Goal: Information Seeking & Learning: Find specific fact

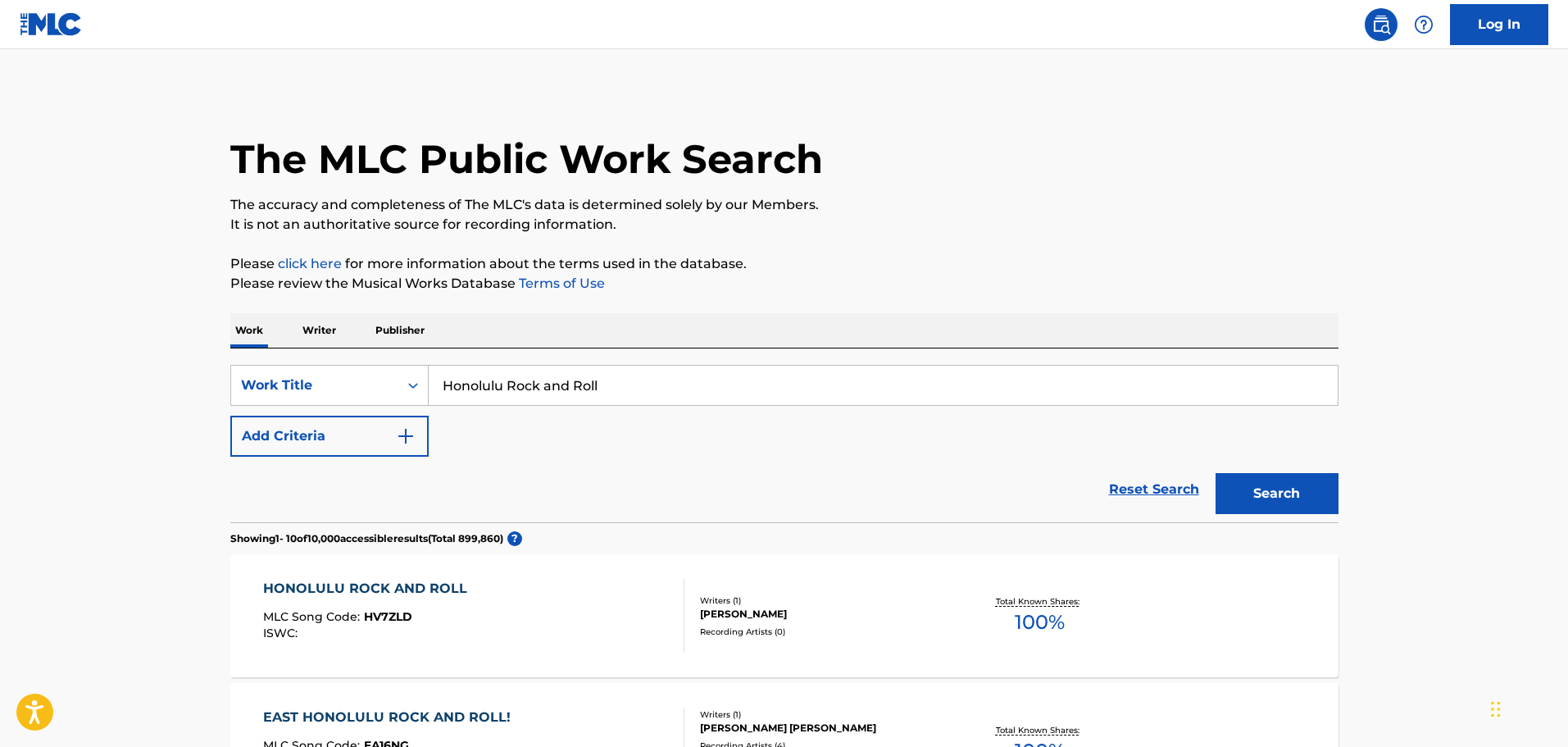
drag, startPoint x: 542, startPoint y: 382, endPoint x: 869, endPoint y: 398, distance: 327.4
click at [835, 400] on input "Honolulu Rock and Roll" at bounding box center [883, 385] width 910 height 39
type input "Honolulu Rock"
click at [1216, 473] on button "Search" at bounding box center [1277, 493] width 123 height 41
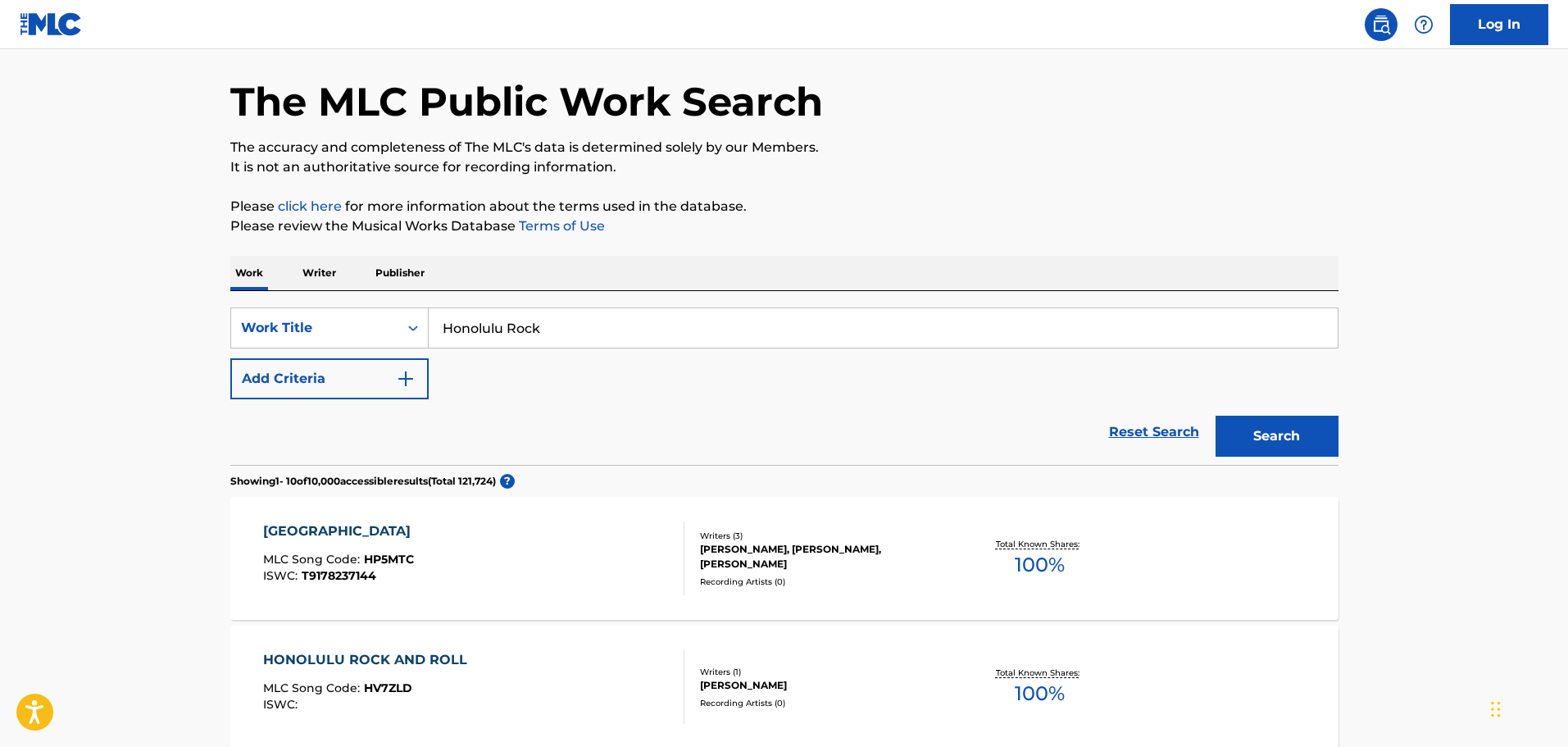
scroll to position [82, 0]
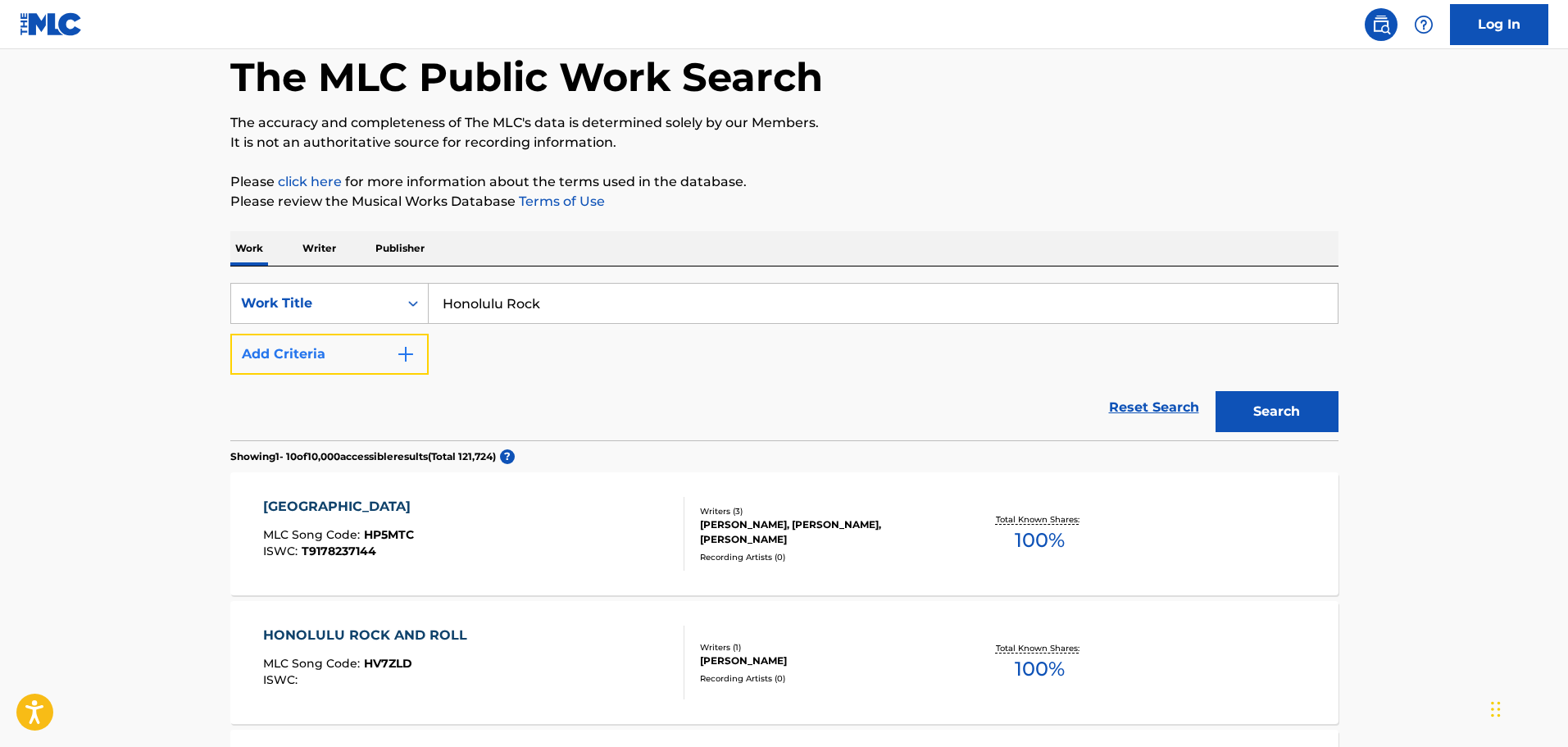
click at [413, 349] on img "Search Form" at bounding box center [405, 354] width 19 height 19
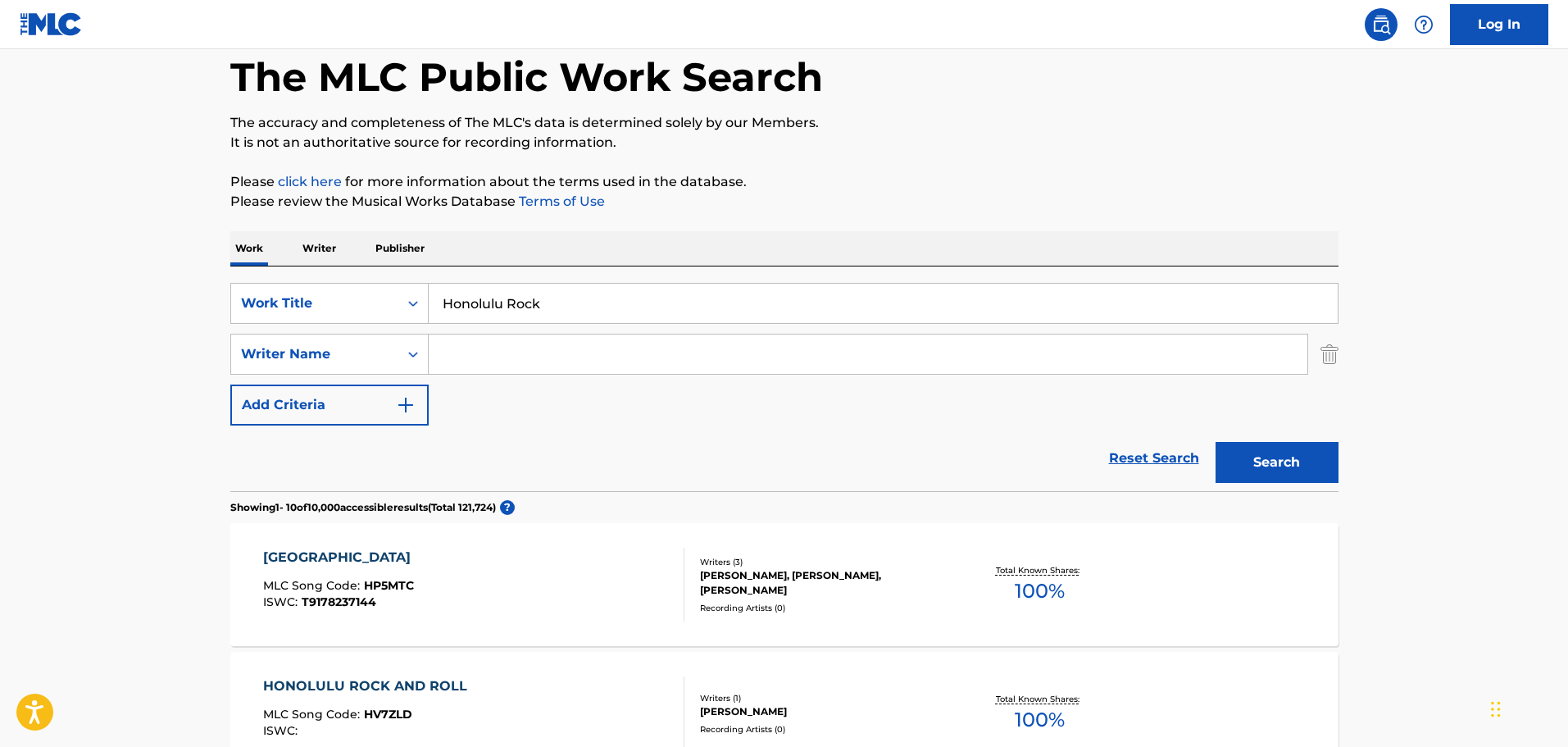
click at [506, 359] on input "Search Form" at bounding box center [867, 354] width 879 height 39
type input "[PERSON_NAME]"
click at [1216, 442] on button "Search" at bounding box center [1277, 462] width 123 height 41
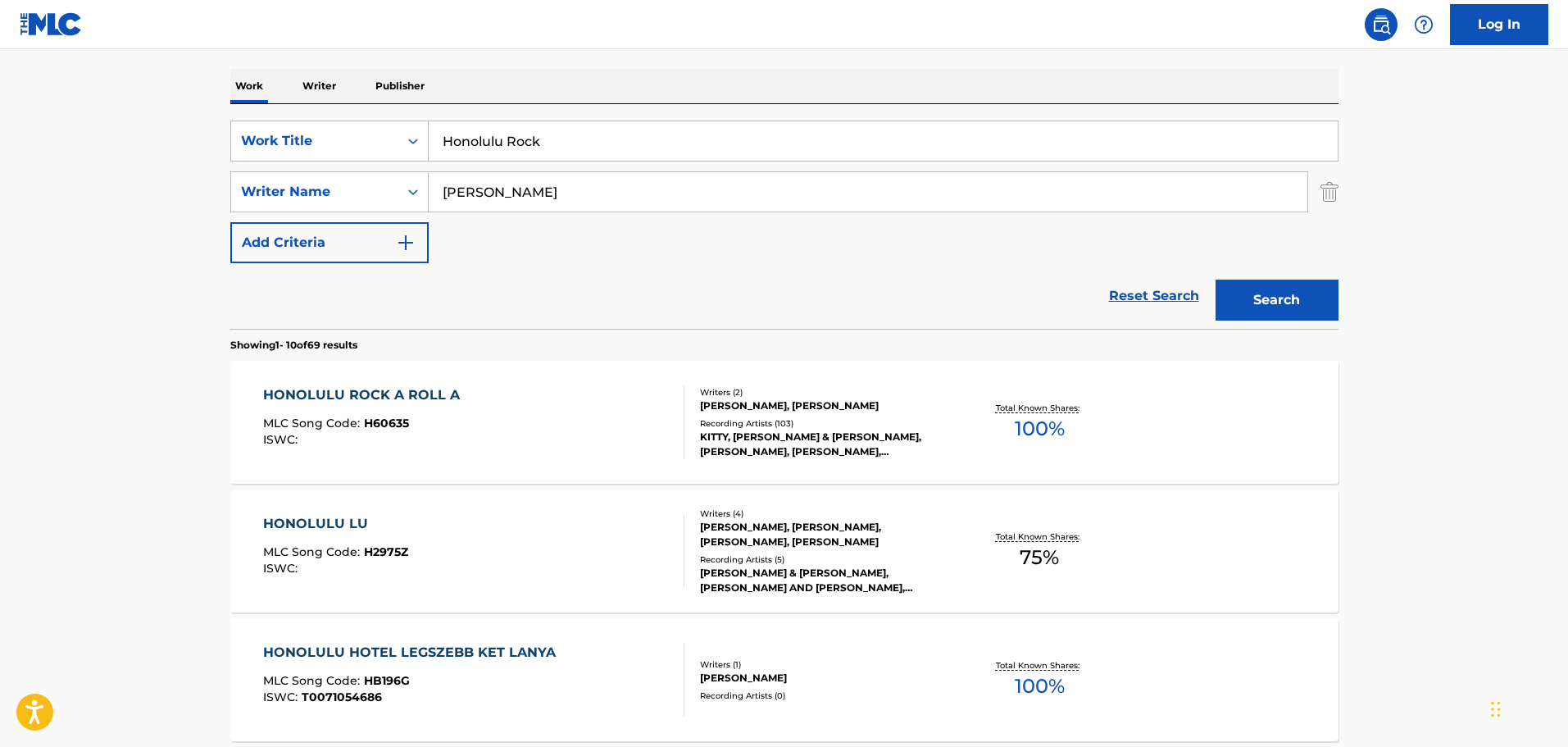
scroll to position [246, 0]
click at [624, 407] on div "HONOLULU ROCK A ROLL A MLC Song Code : H60635 ISWC :" at bounding box center [474, 421] width 422 height 74
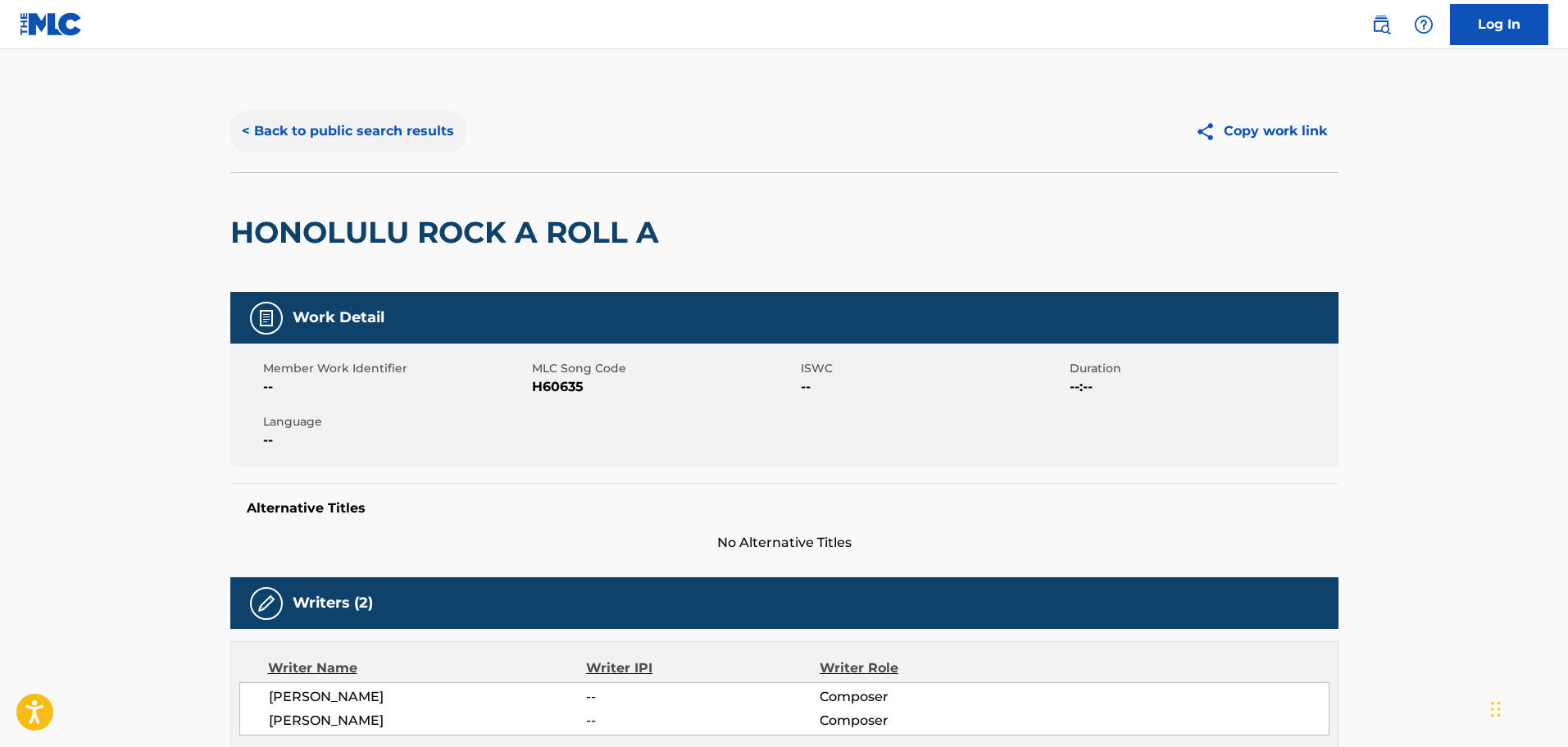
click at [434, 123] on button "< Back to public search results" at bounding box center [347, 131] width 235 height 41
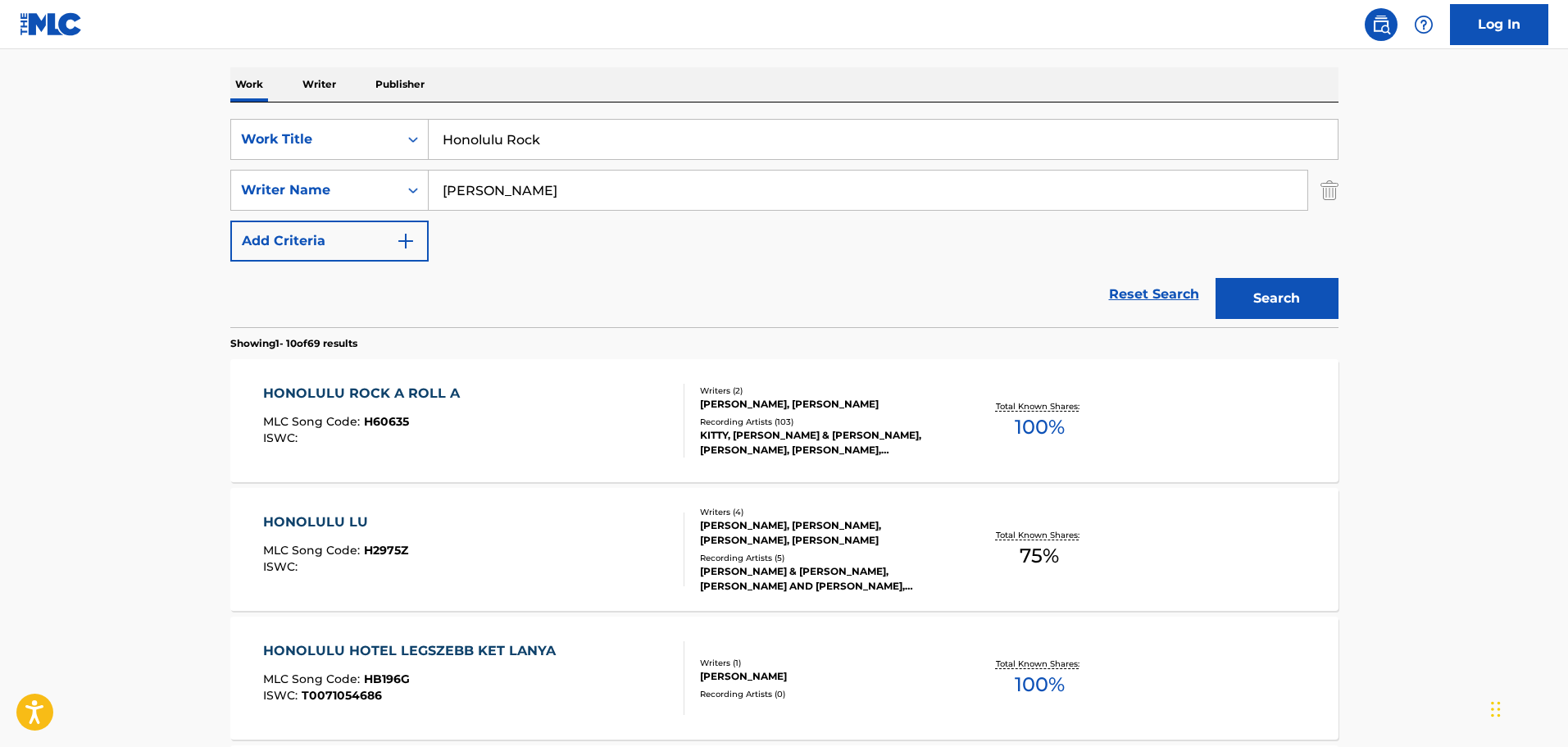
drag, startPoint x: 657, startPoint y: 134, endPoint x: 0, endPoint y: 66, distance: 660.5
paste input "[PERSON_NAME] Doesn't Live Here Anymore"
type input "[PERSON_NAME] Doesn't Live Here Anymore"
drag, startPoint x: 641, startPoint y: 185, endPoint x: -193, endPoint y: 142, distance: 835.1
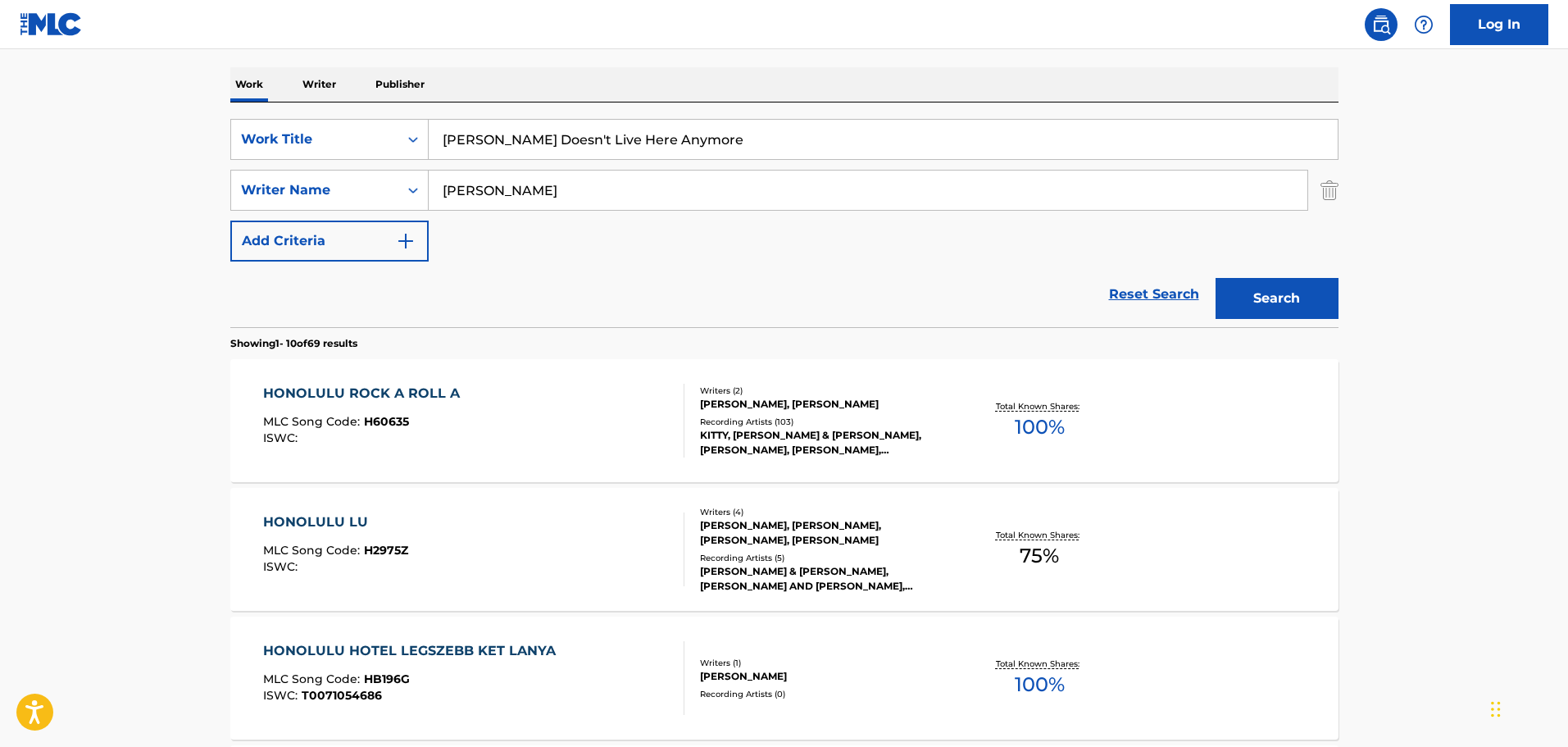
click at [0, 142] on html "Accessibility Screen-Reader Guide, Feedback, and Issue Reporting | New window C…" at bounding box center [784, 127] width 1568 height 747
click at [1216, 278] on button "Search" at bounding box center [1277, 298] width 123 height 41
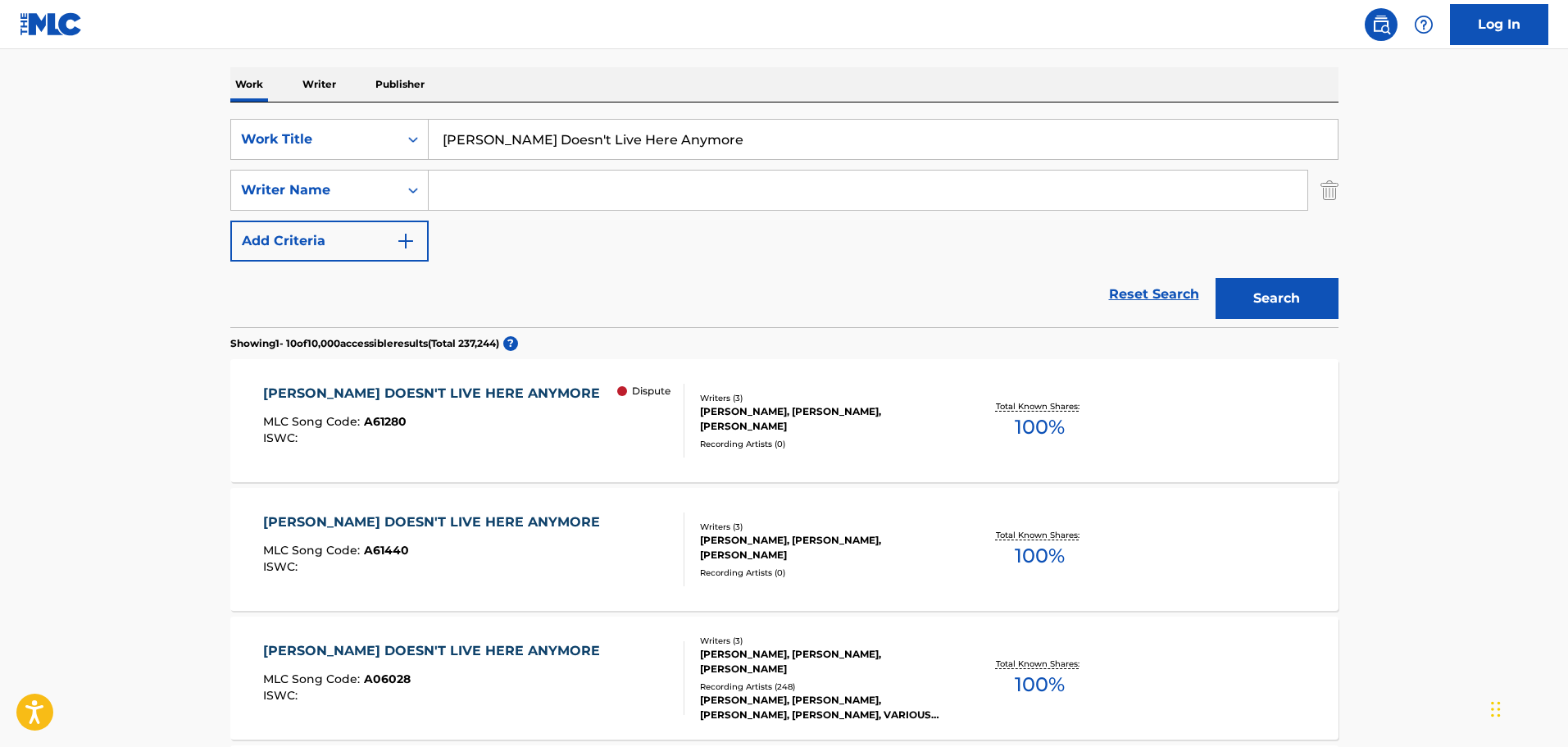
click at [609, 430] on div "[PERSON_NAME] DOESN'T LIVE HERE ANYMORE MLC Song Code : A61280 ISWC : Dispute" at bounding box center [474, 421] width 422 height 74
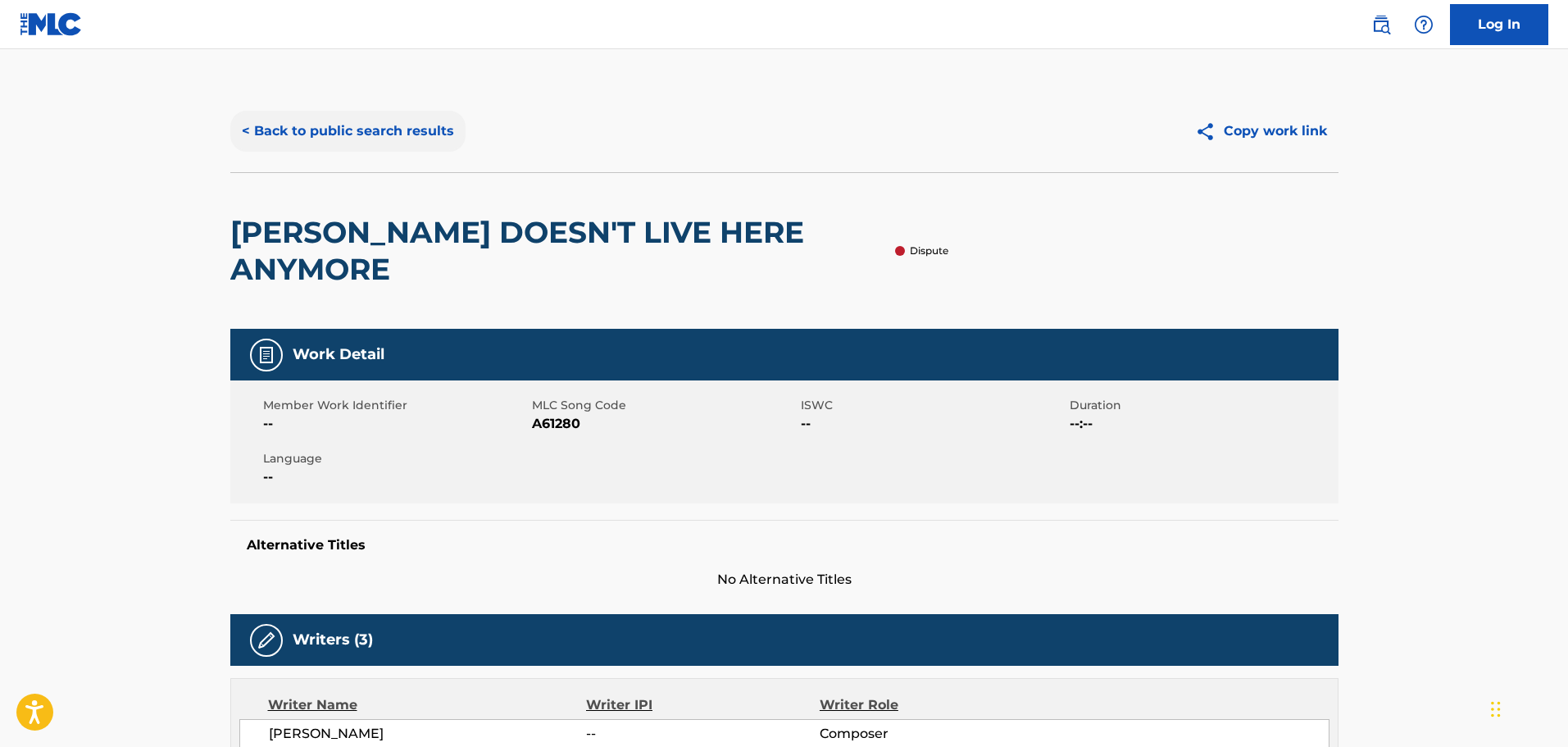
click at [424, 141] on button "< Back to public search results" at bounding box center [347, 131] width 235 height 41
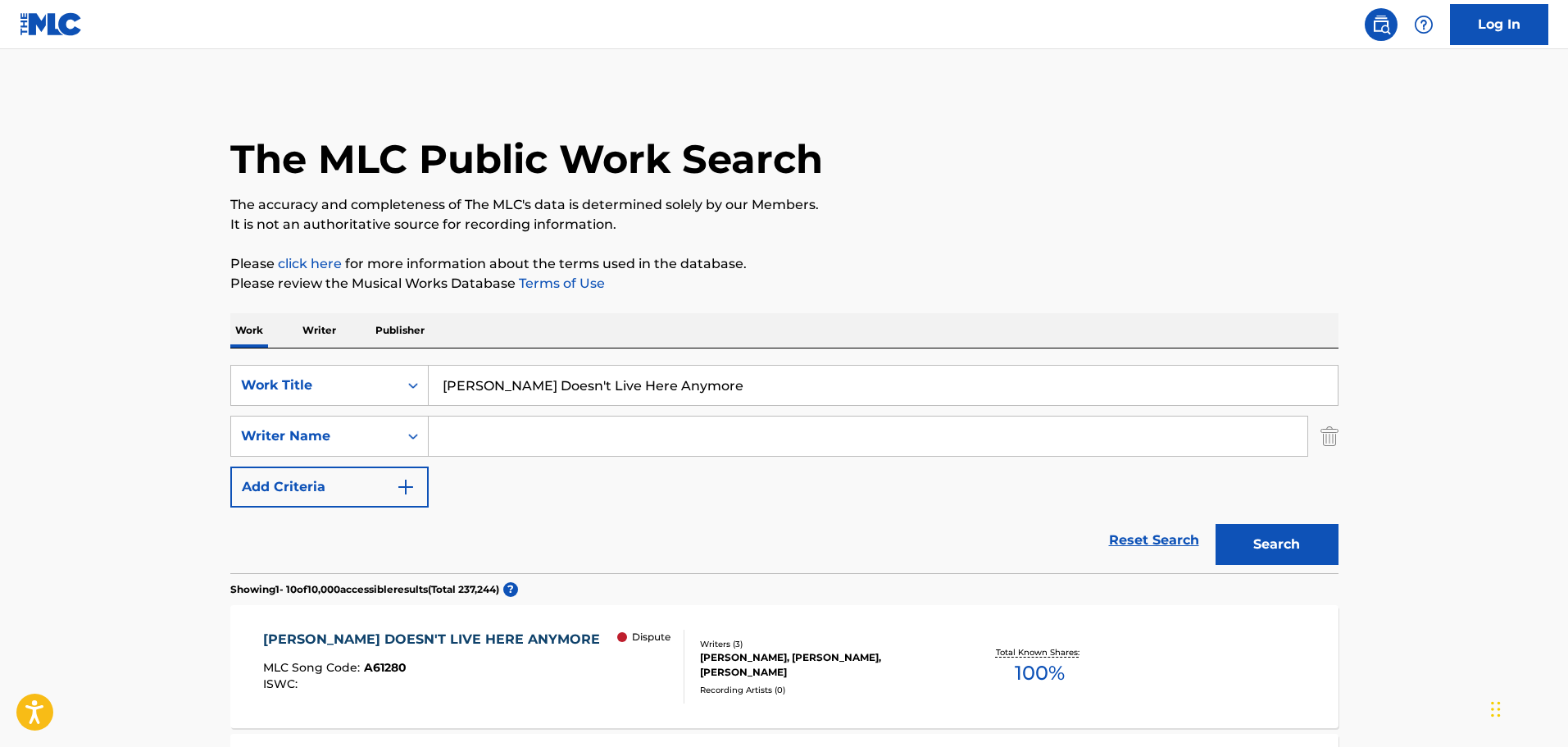
scroll to position [246, 0]
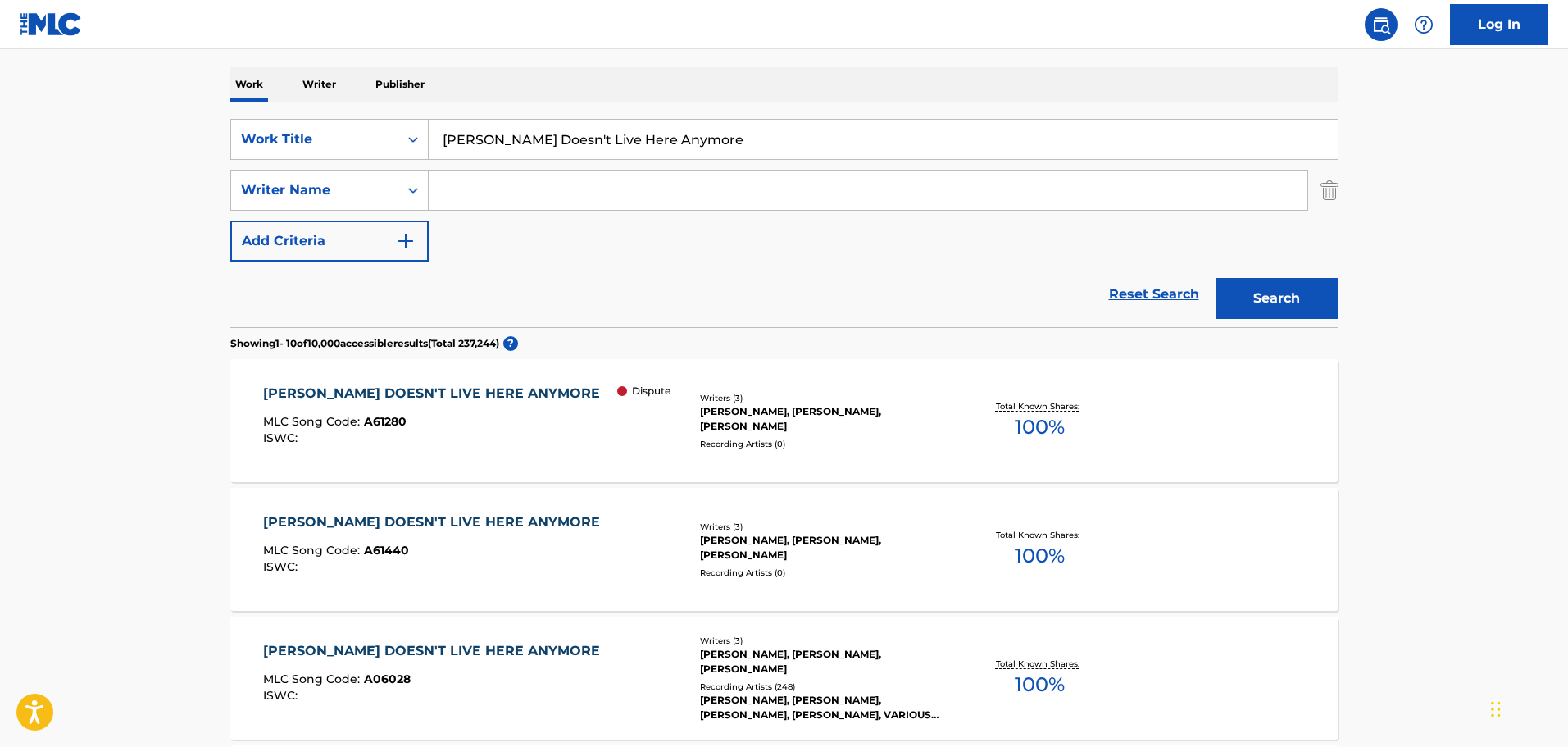
click at [529, 667] on div "[PERSON_NAME] DOESN'T LIVE HERE ANYMORE MLC Song Code : A06028 ISWC :" at bounding box center [435, 678] width 346 height 74
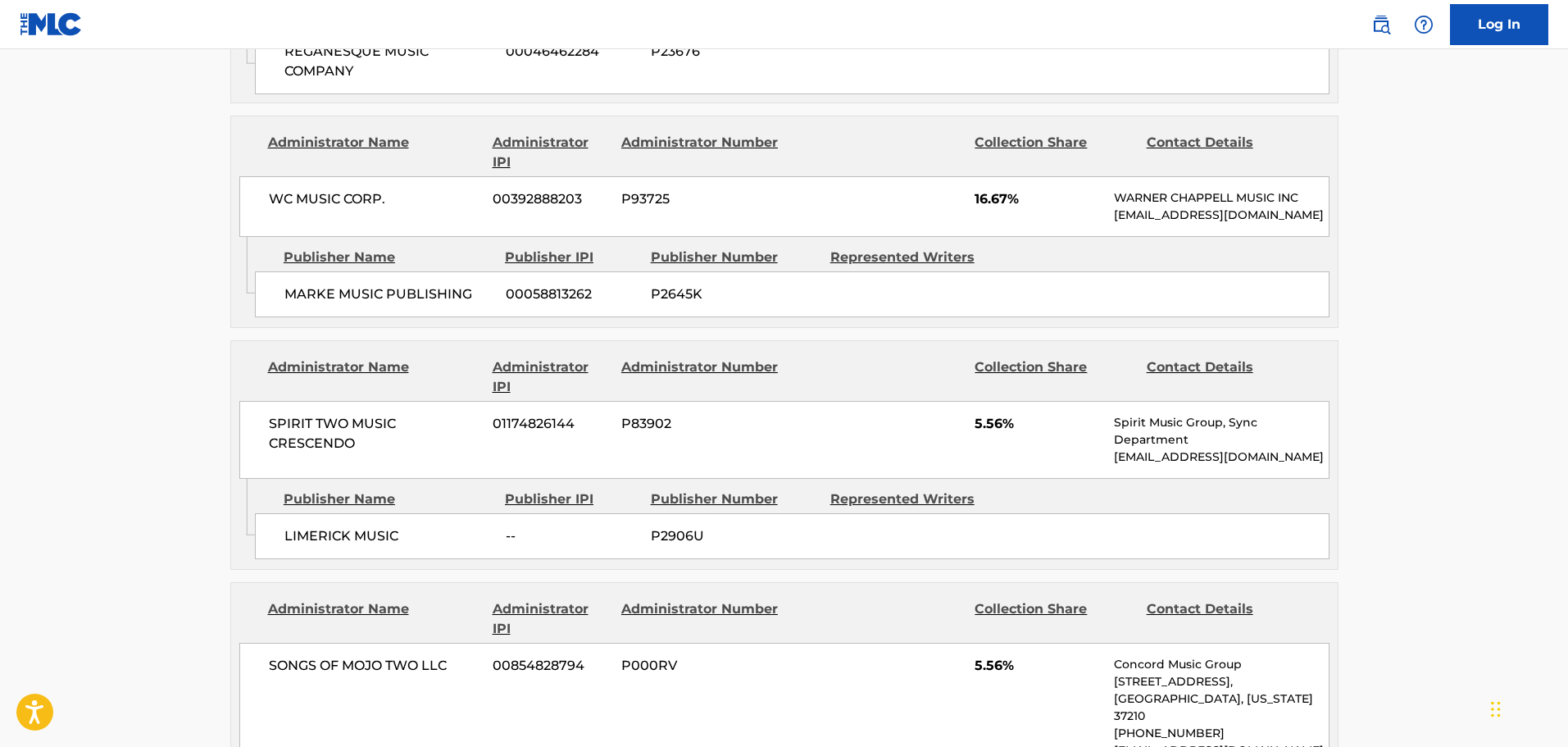
scroll to position [1476, 0]
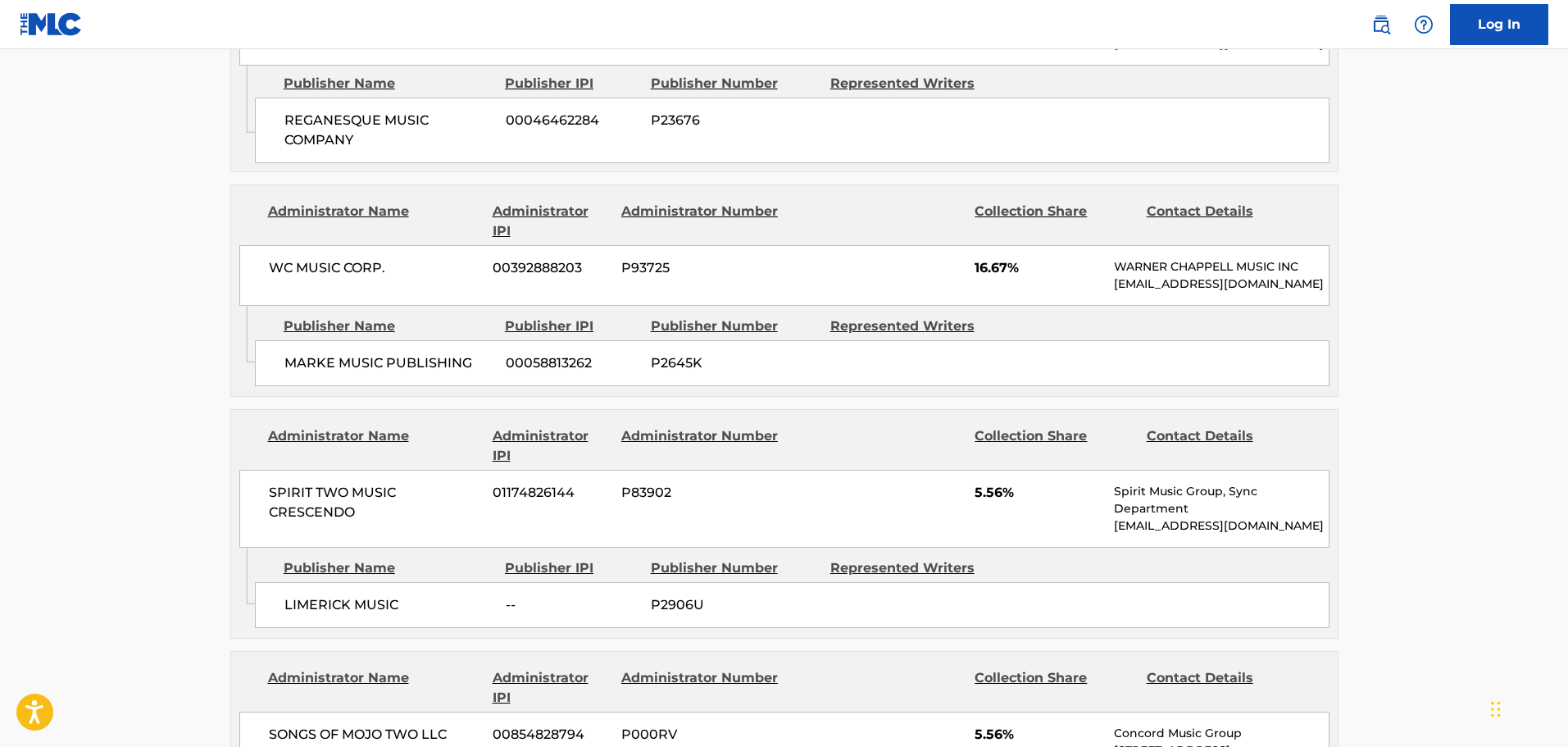
click at [130, 263] on main "< Back to public search results Copy work link [PERSON_NAME] DOESN'T LIVE HERE …" at bounding box center [784, 90] width 1568 height 3033
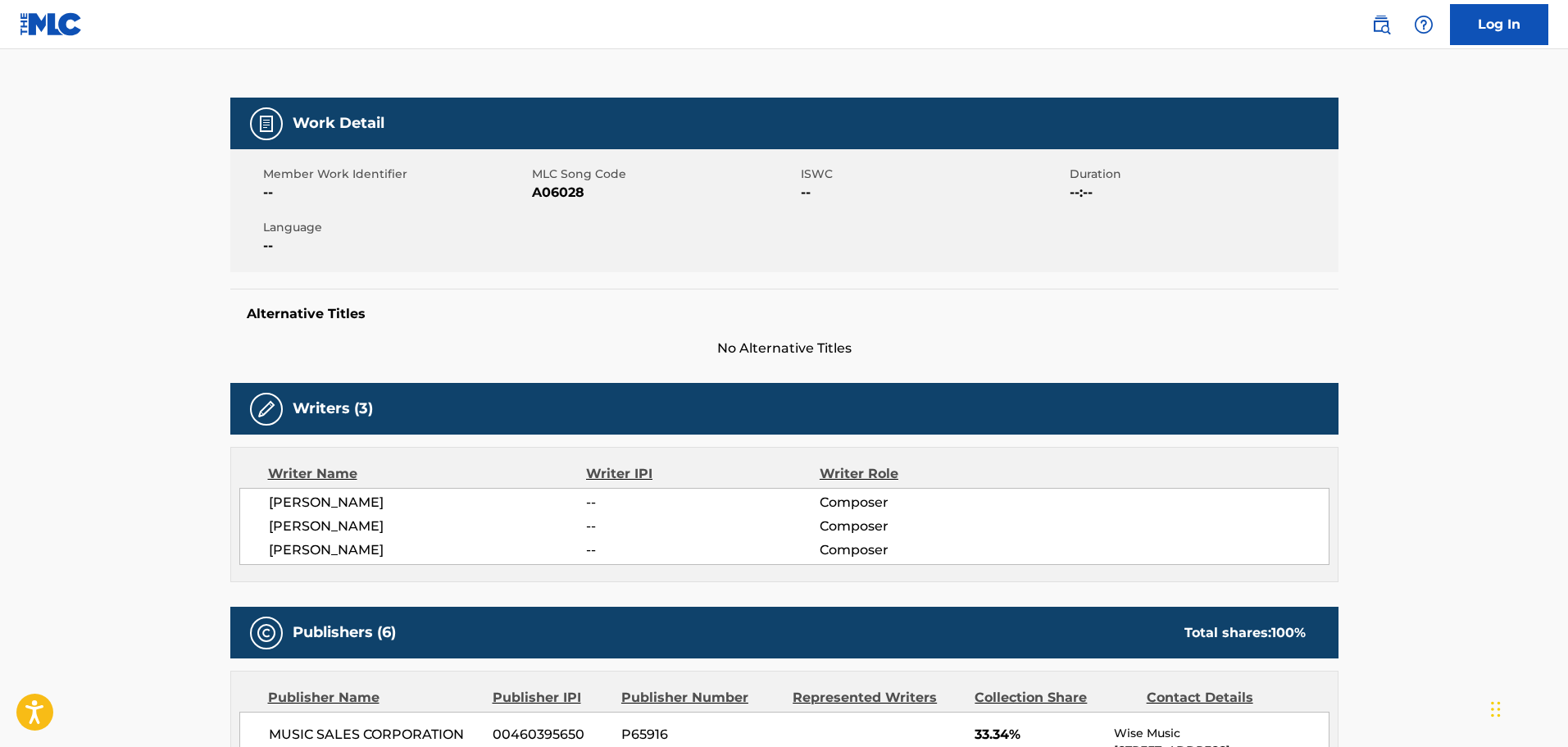
scroll to position [0, 0]
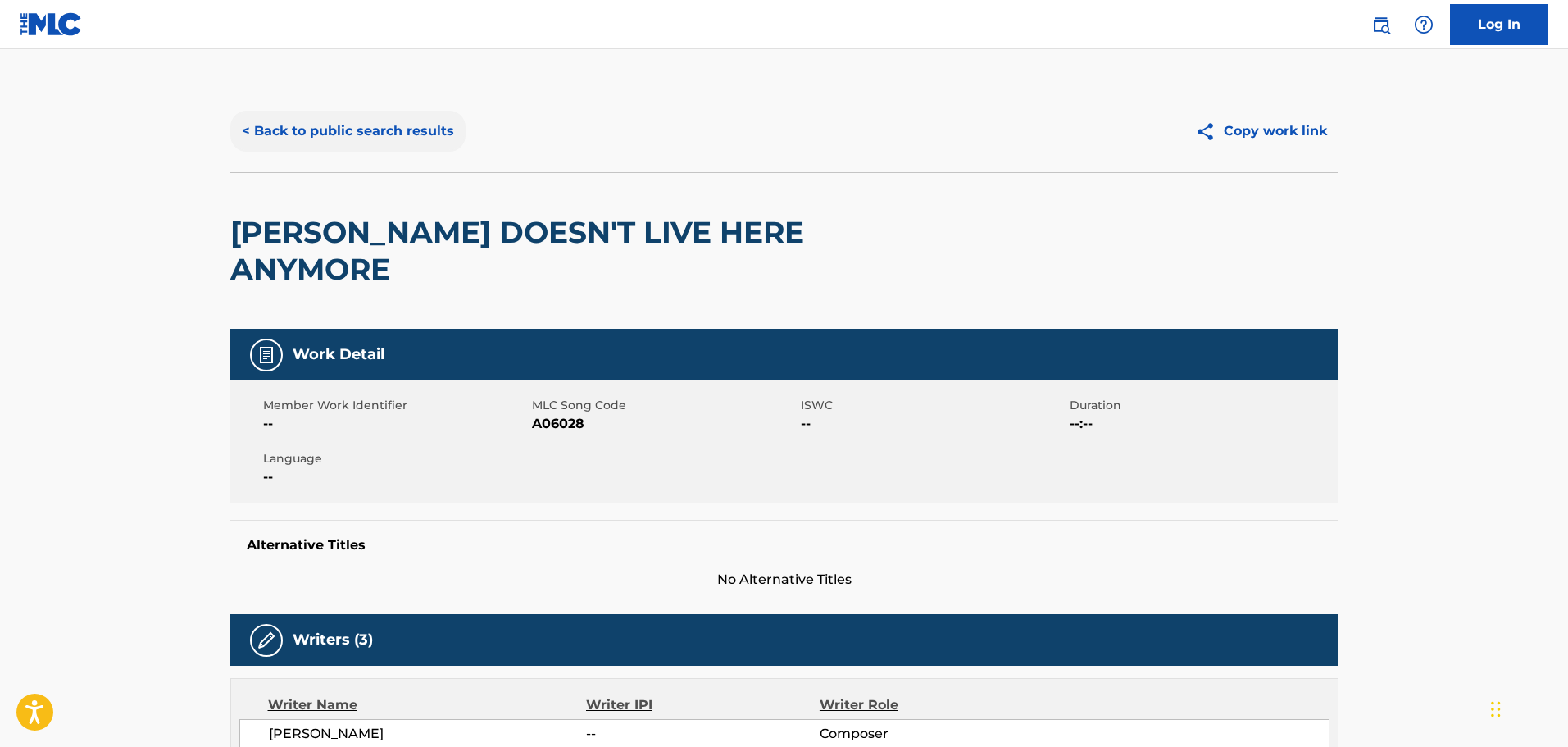
click at [400, 136] on button "< Back to public search results" at bounding box center [347, 131] width 235 height 41
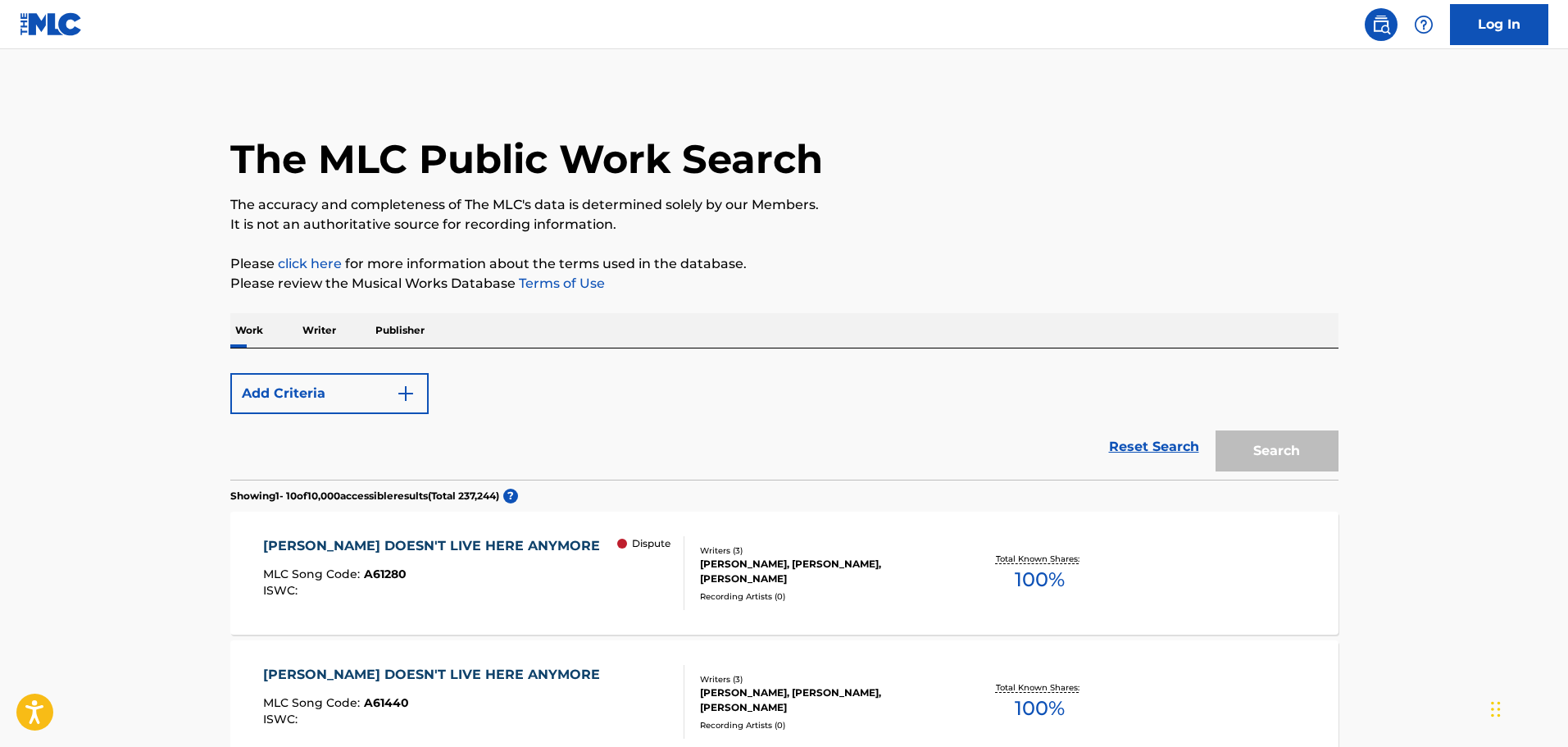
scroll to position [246, 0]
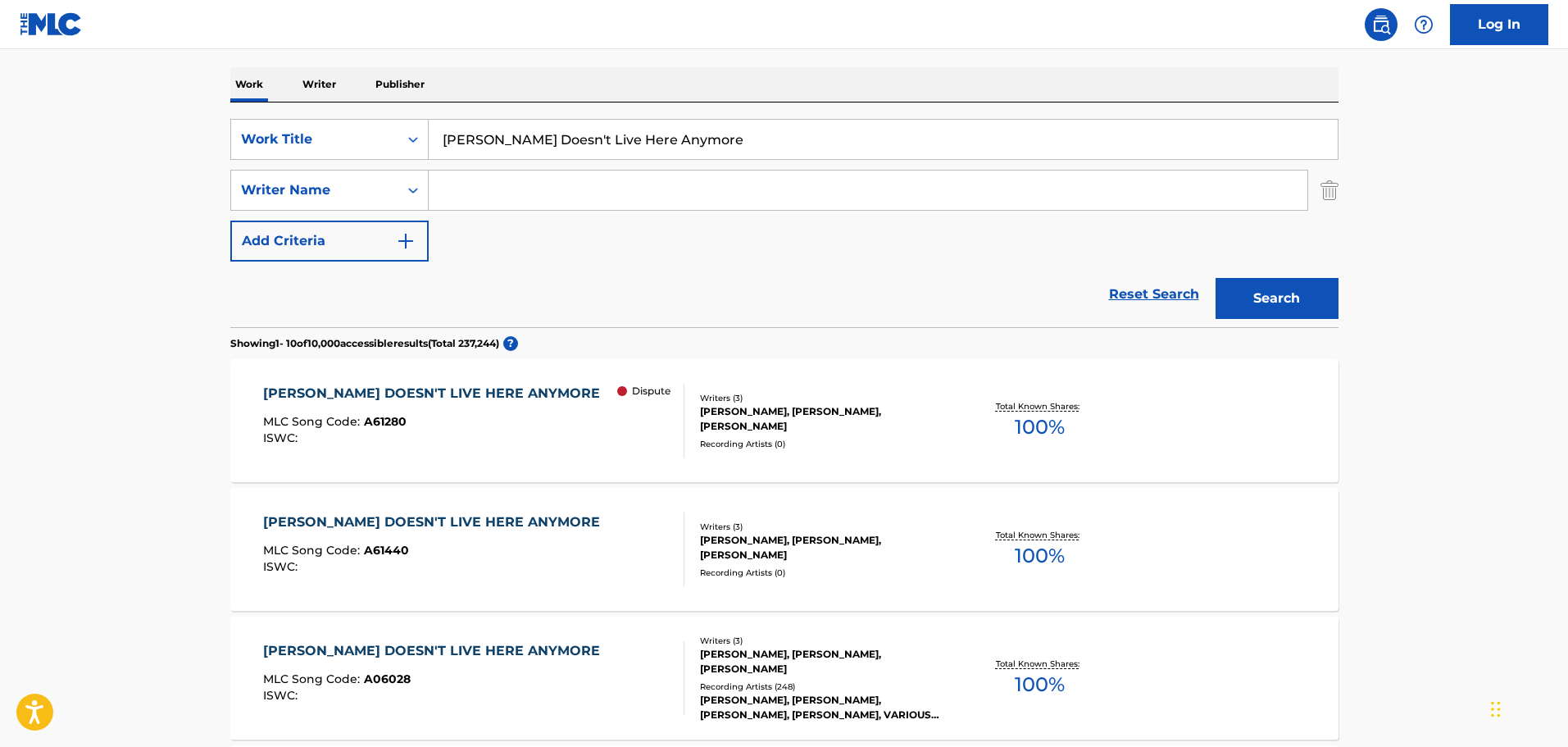
drag, startPoint x: 761, startPoint y: 154, endPoint x: -59, endPoint y: 112, distance: 821.1
click at [0, 112] on html "Accessibility Screen-Reader Guide, Feedback, and Issue Reporting | New window C…" at bounding box center [784, 127] width 1568 height 747
paste input ""Let's renew ourselves now...""
drag, startPoint x: 452, startPoint y: 136, endPoint x: 394, endPoint y: 130, distance: 58.3
click at [397, 130] on div "SearchWithCriteria349b30f1-3c95-407f-9984-3ffb2bbc7816 Work Title "Let's renew …" at bounding box center [784, 140] width 1109 height 41
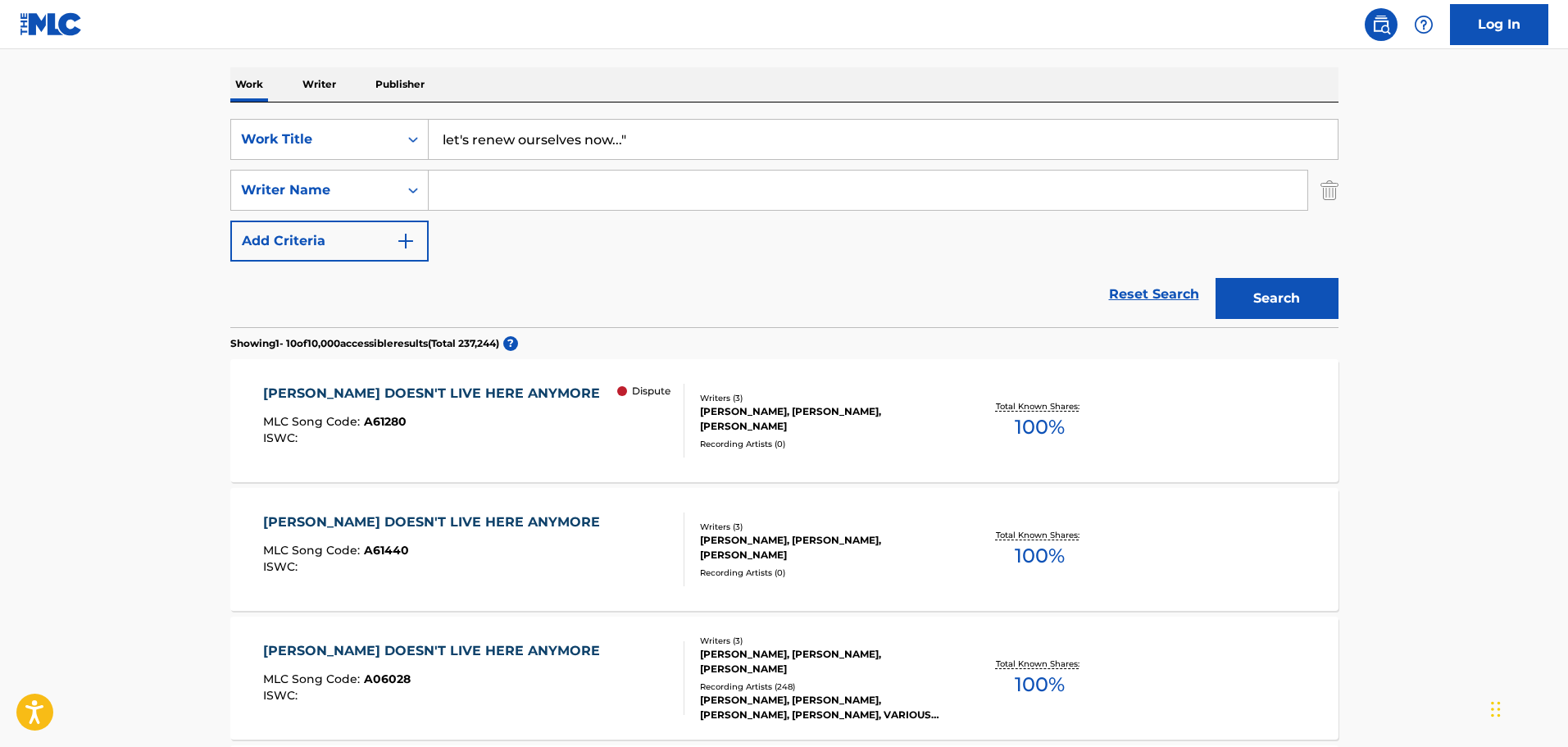
click at [678, 130] on input "let's renew ourselves now..."" at bounding box center [883, 139] width 910 height 39
type input "let's renew ourselves now"
click at [1216, 278] on button "Search" at bounding box center [1277, 298] width 123 height 41
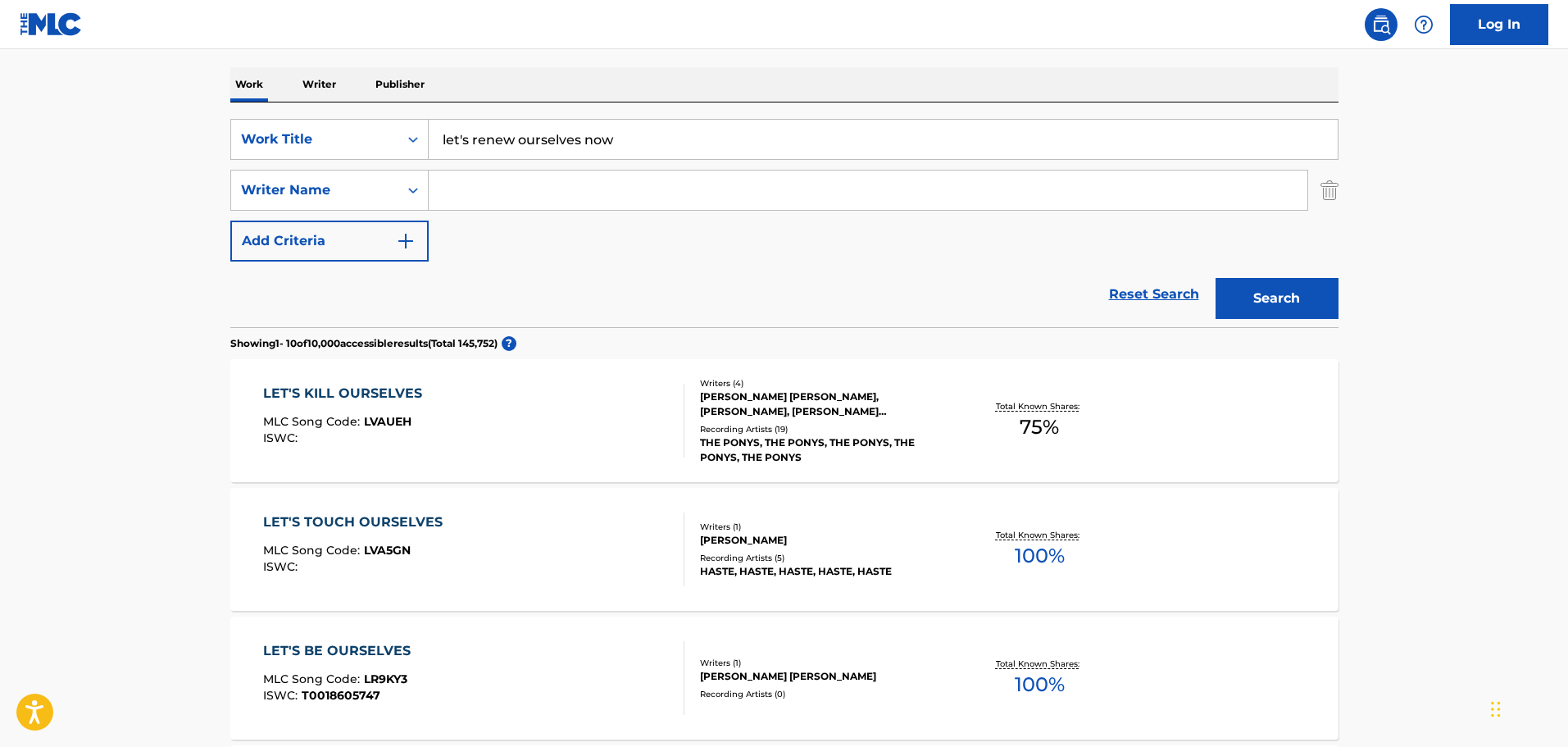
click at [506, 191] on input "Search Form" at bounding box center [867, 190] width 879 height 39
type input "[PERSON_NAME]"
click at [1216, 278] on button "Search" at bounding box center [1277, 298] width 123 height 41
